Goal: Navigation & Orientation: Understand site structure

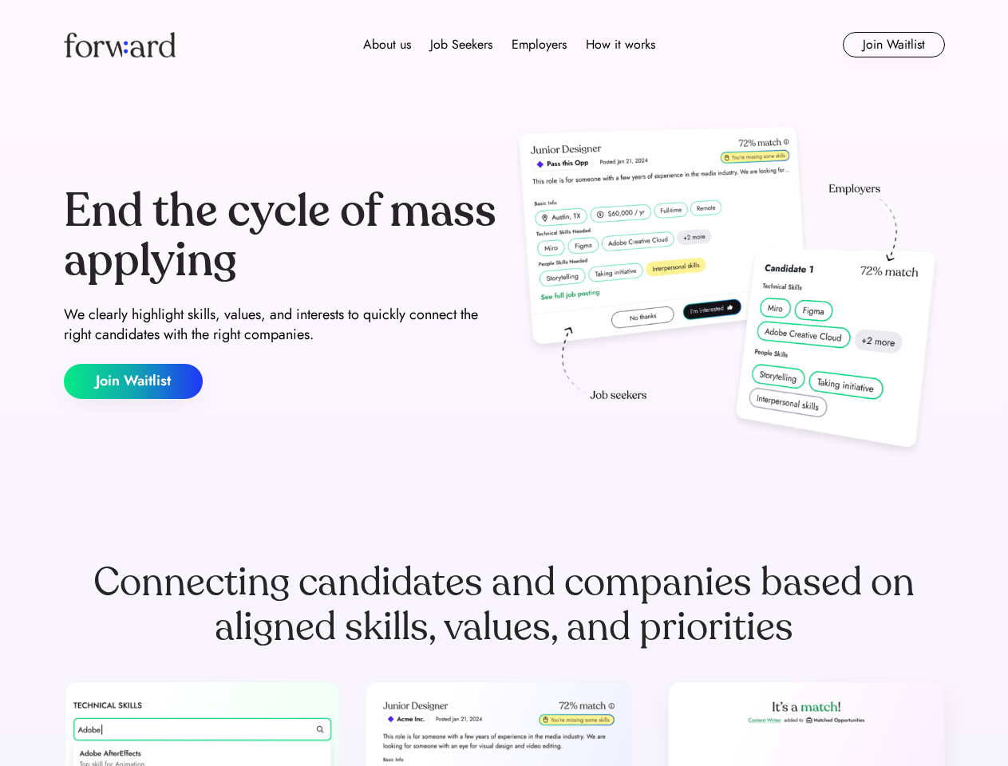
click at [504, 383] on div "End the cycle of mass applying We clearly highlight skills, values, and interes…" at bounding box center [504, 292] width 881 height 343
click at [504, 45] on div "About us Job Seekers Employers How it works" at bounding box center [509, 44] width 629 height 19
click at [120, 45] on img at bounding box center [120, 45] width 112 height 26
click at [509, 45] on div "About us Job Seekers Employers How it works" at bounding box center [509, 44] width 629 height 19
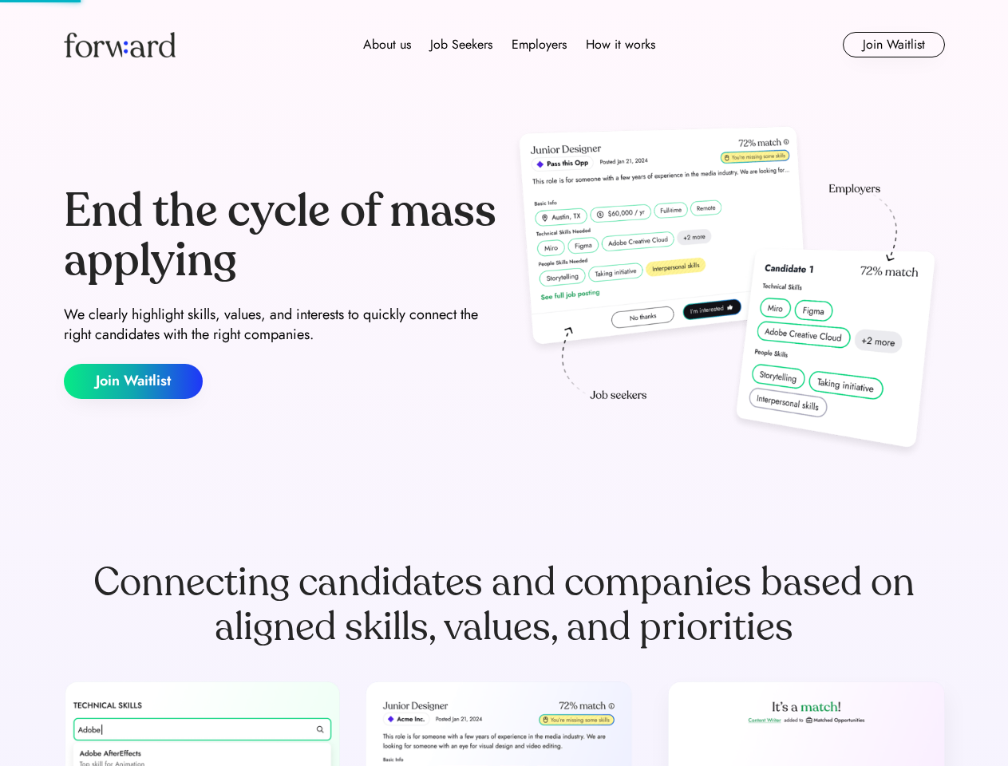
click at [387, 45] on div "About us" at bounding box center [387, 44] width 48 height 19
click at [461, 45] on div "Job Seekers" at bounding box center [461, 44] width 62 height 19
click at [539, 45] on div "Employers" at bounding box center [539, 44] width 55 height 19
click at [619, 45] on div "How it works" at bounding box center [620, 44] width 69 height 19
click at [893, 45] on button "Join Waitlist" at bounding box center [894, 45] width 102 height 26
